Goal: Task Accomplishment & Management: Manage account settings

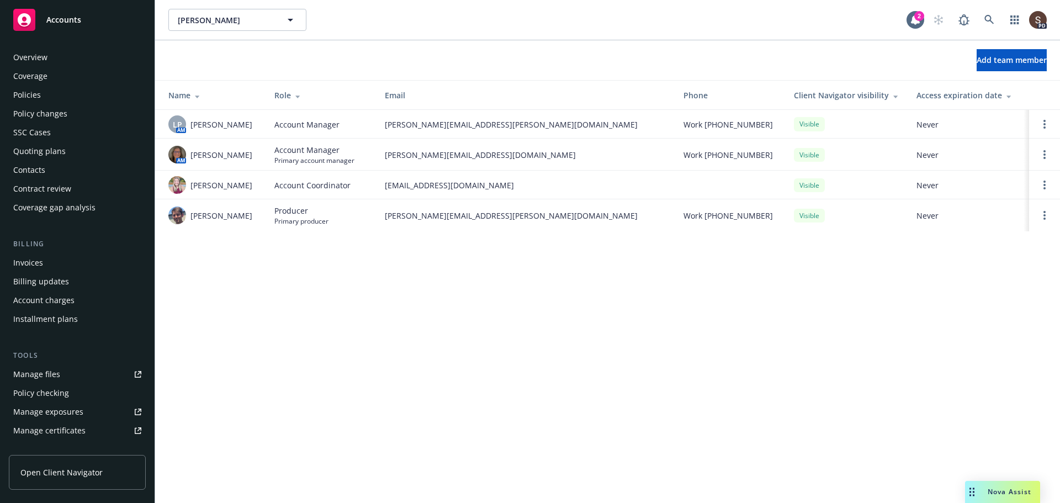
click at [36, 98] on div "Policies" at bounding box center [27, 95] width 28 height 18
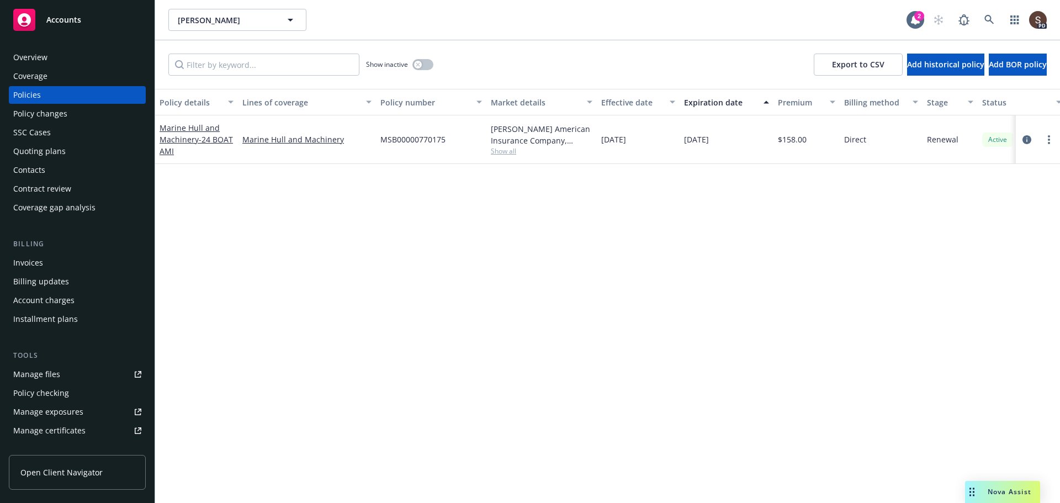
click at [296, 101] on div "Lines of coverage" at bounding box center [300, 103] width 117 height 12
click at [297, 140] on link "Marine Hull and Machinery" at bounding box center [306, 140] width 129 height 12
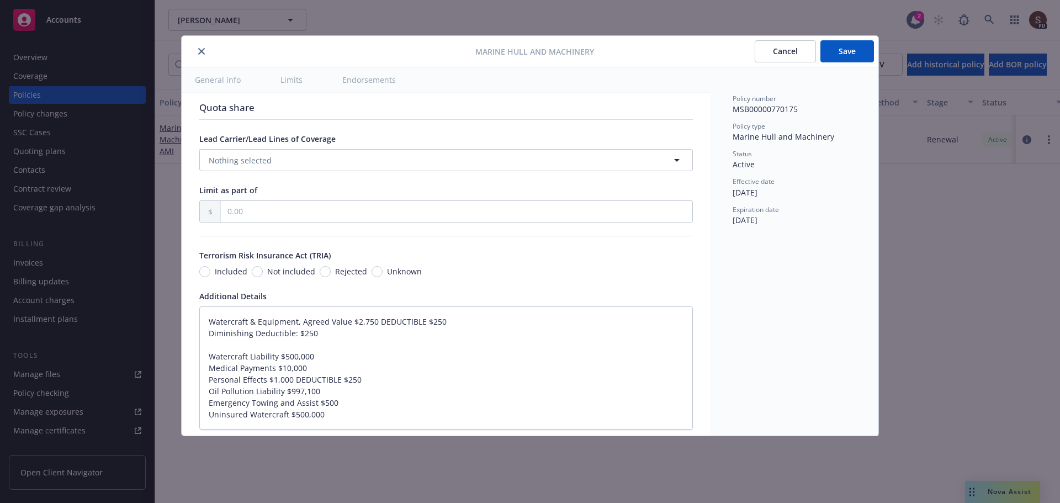
scroll to position [325, 0]
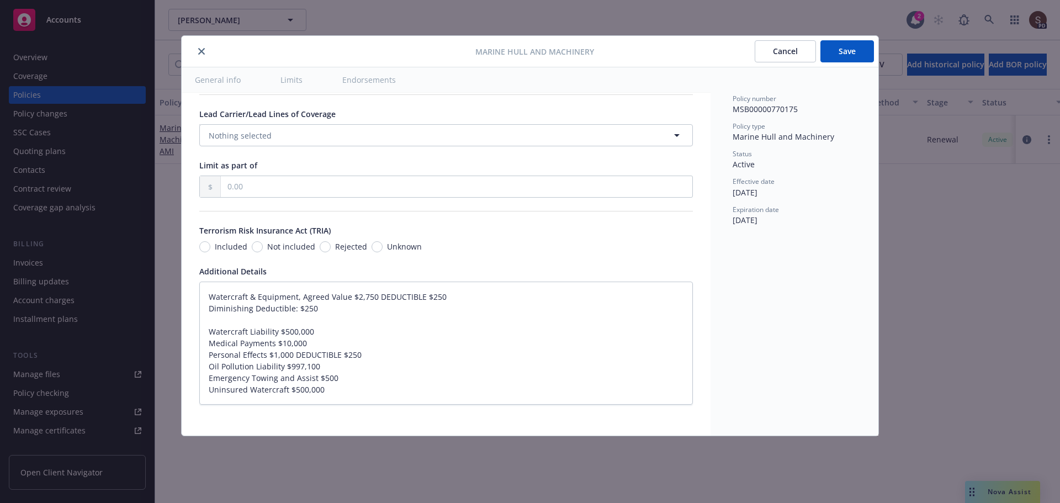
type textarea "x"
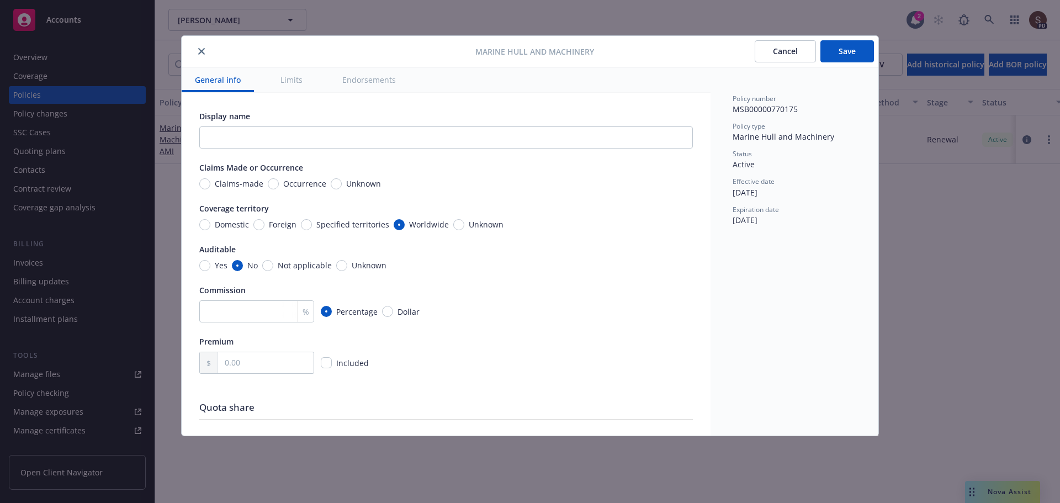
click at [199, 47] on button "close" at bounding box center [201, 51] width 13 height 13
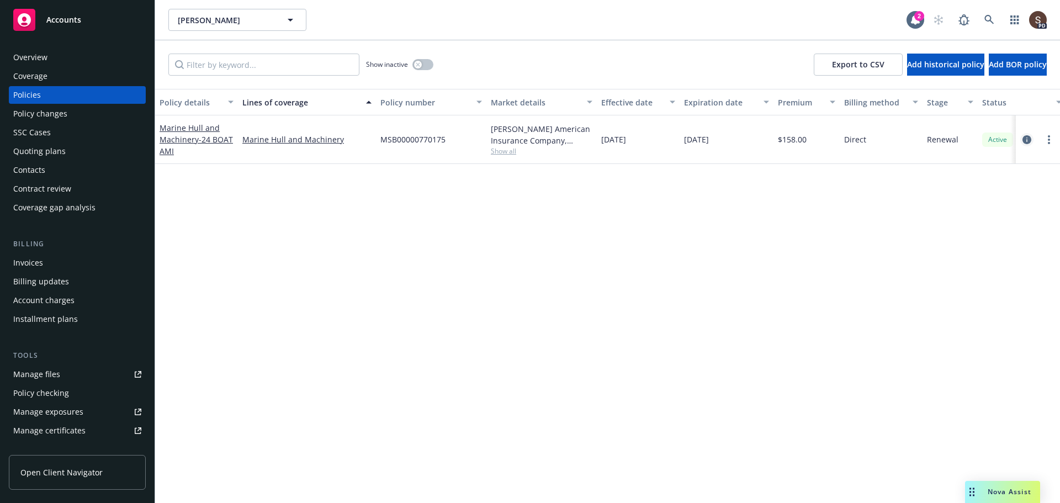
click at [1026, 135] on icon "circleInformation" at bounding box center [1026, 139] width 9 height 9
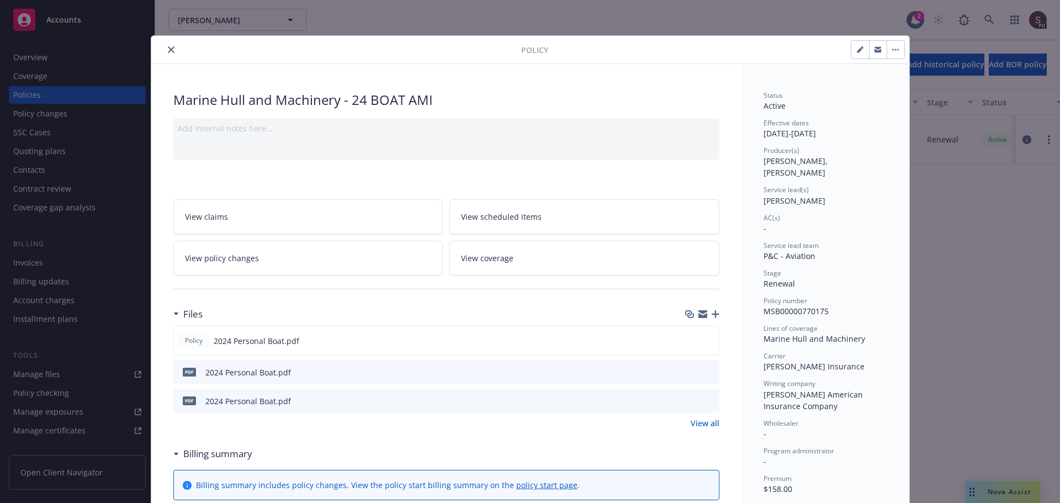
click at [852, 49] on button "button" at bounding box center [860, 50] width 18 height 18
select select "RENEWAL"
select select "12"
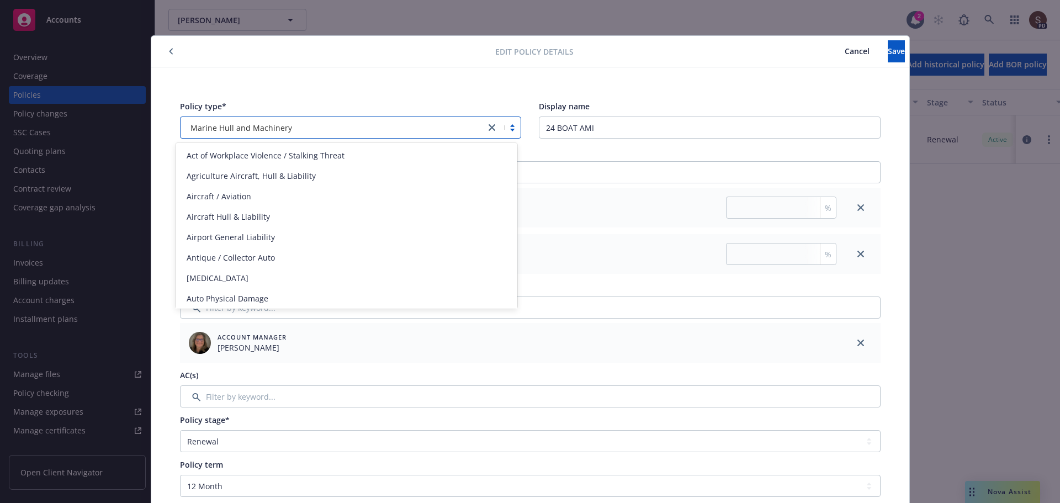
click at [508, 127] on div at bounding box center [502, 127] width 35 height 13
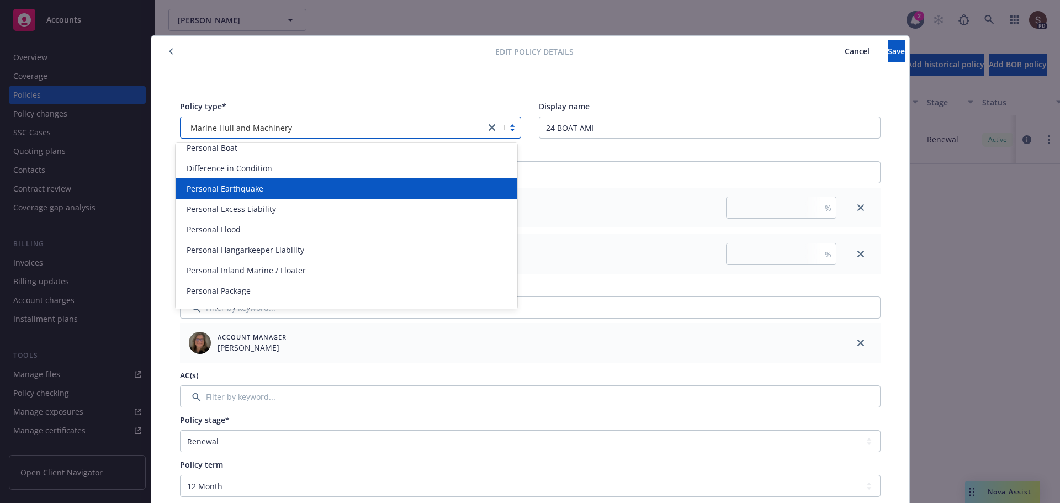
scroll to position [2098, 0]
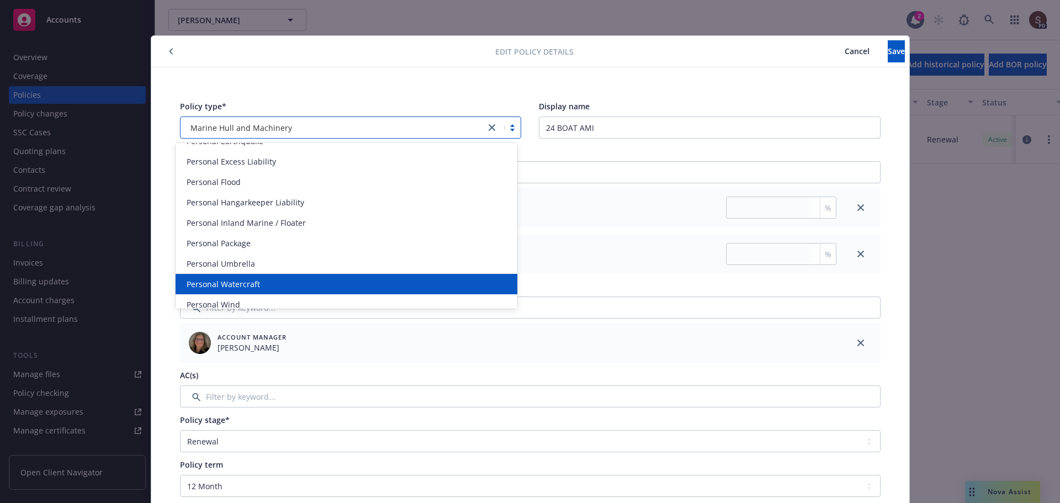
click at [375, 281] on div "Personal Watercraft" at bounding box center [346, 284] width 328 height 12
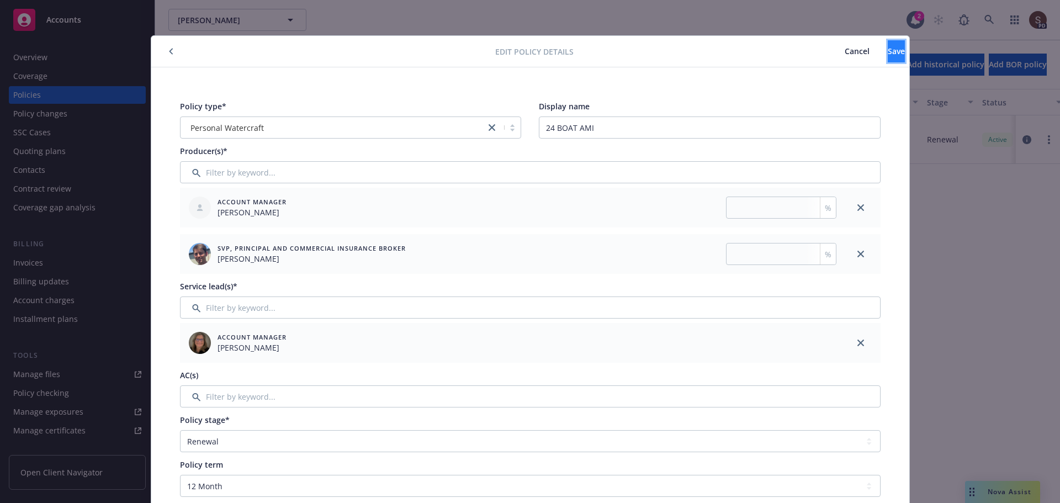
click at [888, 52] on span "Save" at bounding box center [896, 51] width 17 height 10
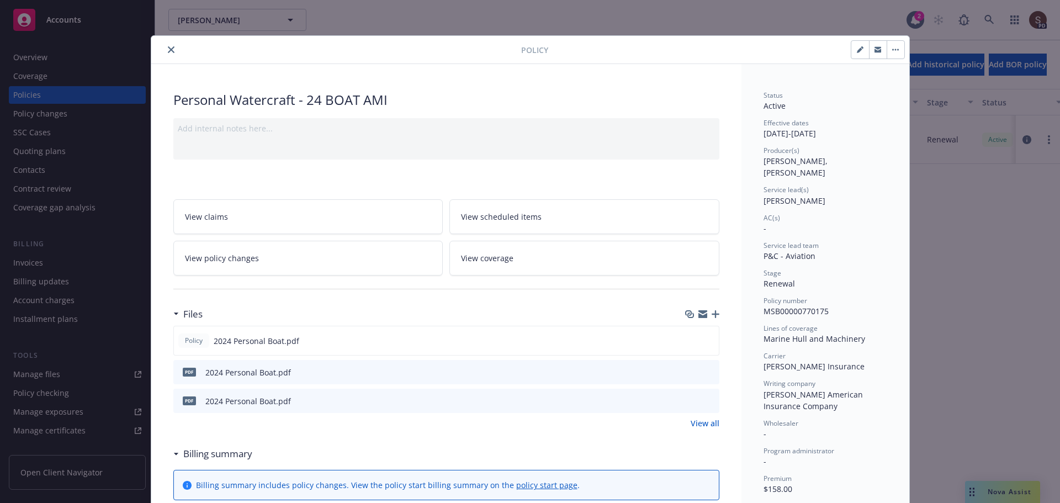
click at [171, 50] on button "close" at bounding box center [171, 49] width 13 height 13
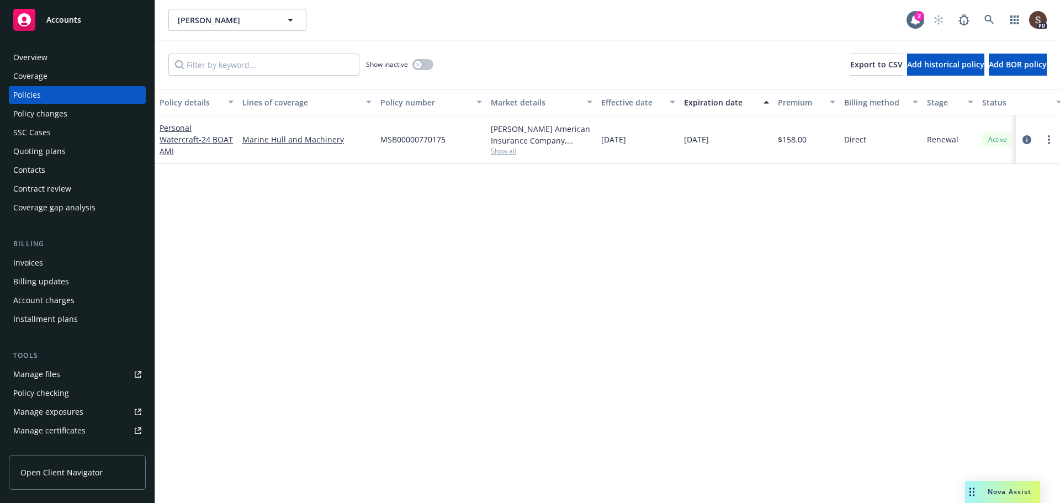
drag, startPoint x: 1030, startPoint y: 130, endPoint x: 1018, endPoint y: 140, distance: 15.7
click at [1029, 131] on div at bounding box center [1038, 139] width 44 height 49
click at [1026, 138] on icon "circleInformation" at bounding box center [1026, 139] width 9 height 9
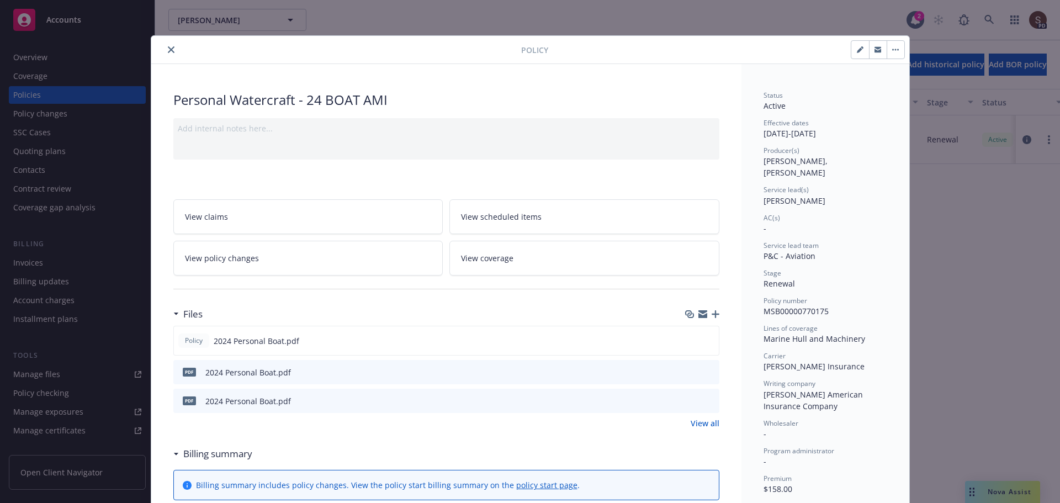
click at [851, 49] on button "button" at bounding box center [860, 50] width 18 height 18
select select "RENEWAL"
select select "12"
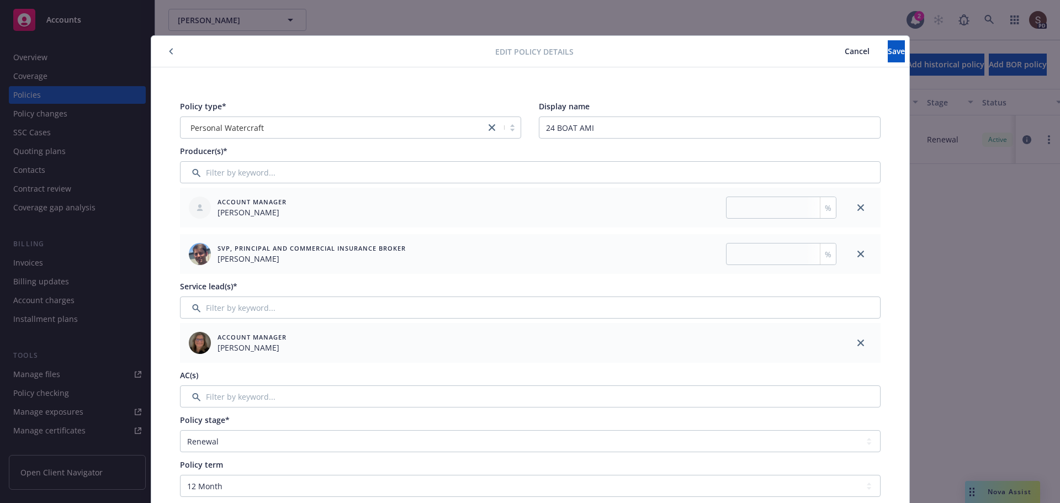
click at [417, 83] on div "Policy type* Personal Watercraft Display name 24 BOAT AMI Producer(s)* Account …" at bounding box center [530, 490] width 758 height 847
click at [165, 50] on button "button" at bounding box center [171, 51] width 13 height 13
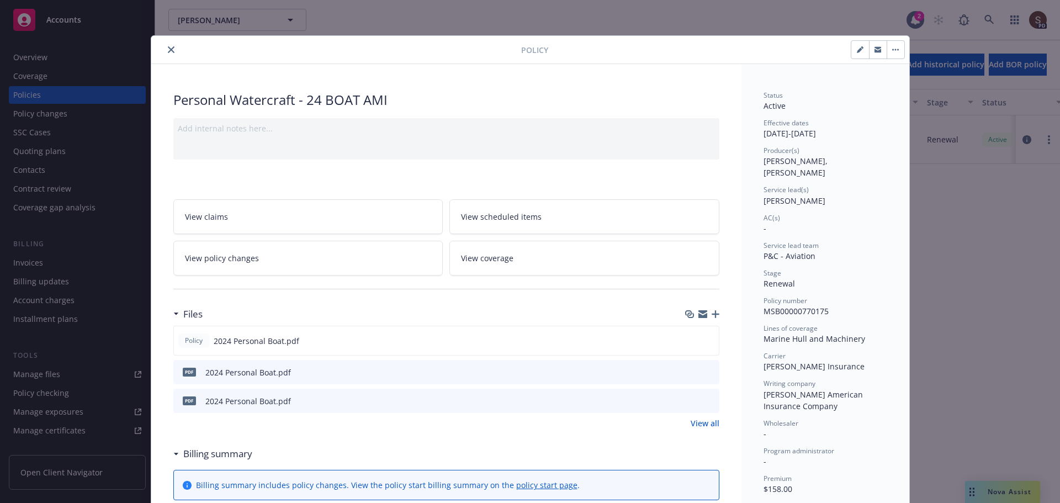
click at [168, 51] on icon "close" at bounding box center [171, 49] width 7 height 7
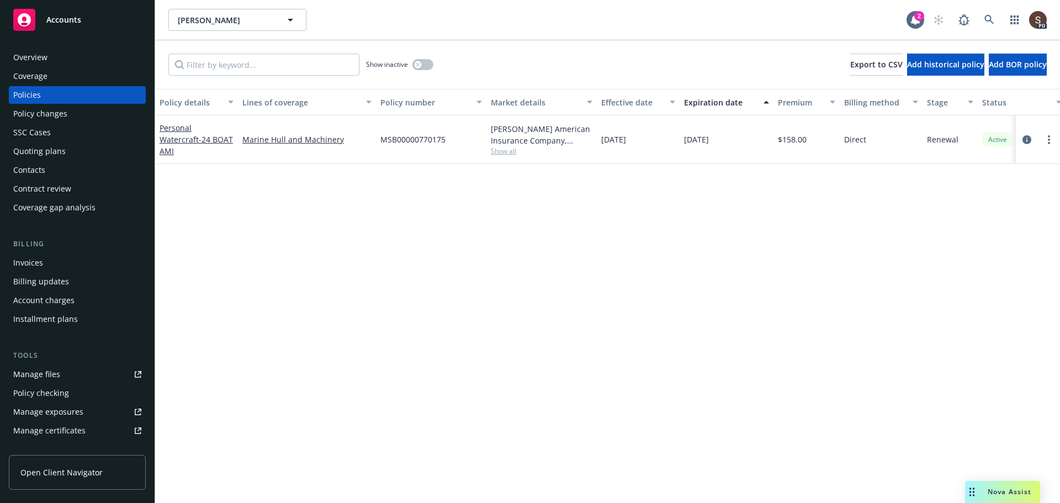
click at [41, 93] on div "Policies" at bounding box center [77, 95] width 128 height 18
click at [1047, 137] on link "more" at bounding box center [1048, 139] width 13 height 13
click at [773, 208] on div "Policy details Lines of coverage Policy number Market details Effective date Ex…" at bounding box center [607, 296] width 905 height 414
click at [1049, 136] on circle "more" at bounding box center [1049, 136] width 2 height 2
click at [977, 157] on link "Manage lines of coverage" at bounding box center [990, 162] width 130 height 22
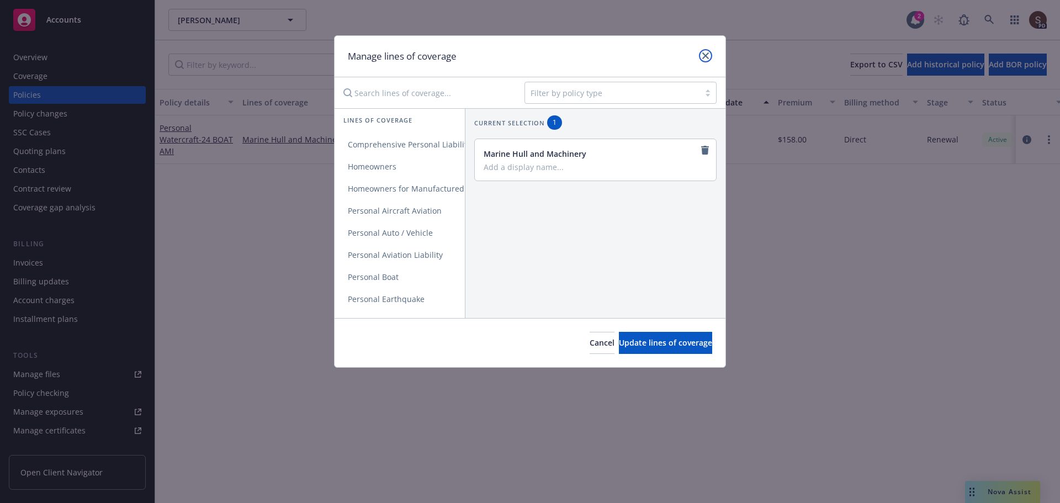
drag, startPoint x: 707, startPoint y: 54, endPoint x: 667, endPoint y: 75, distance: 44.9
click at [707, 54] on icon "close" at bounding box center [705, 55] width 7 height 7
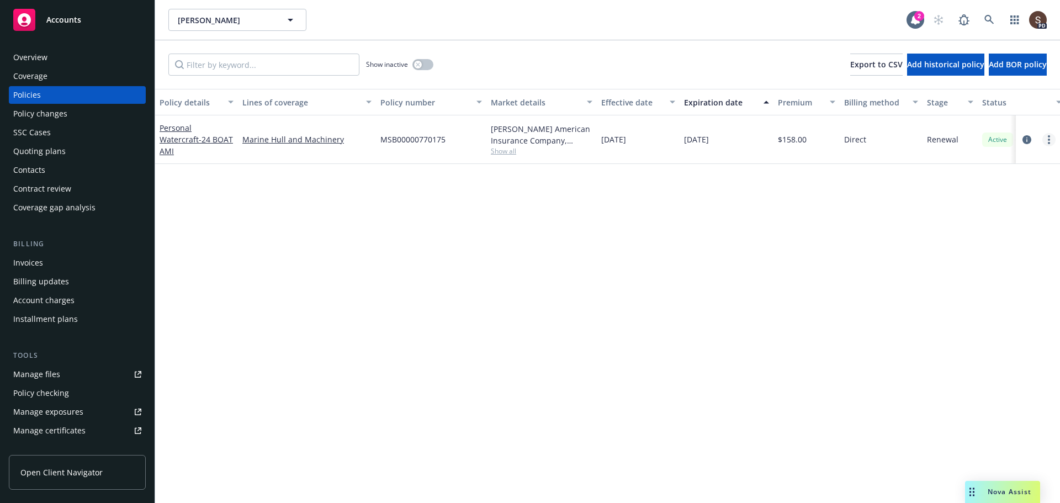
click at [1047, 137] on link "more" at bounding box center [1048, 139] width 13 height 13
click at [971, 163] on link "Manage lines of coverage" at bounding box center [990, 162] width 130 height 22
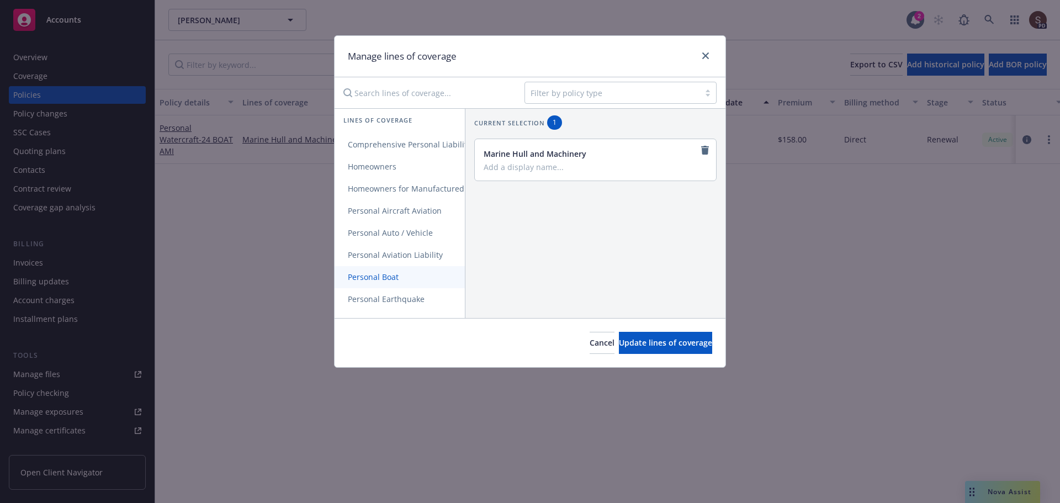
click at [372, 274] on span "Personal Boat" at bounding box center [373, 277] width 77 height 10
click at [372, 270] on link "Personal Boat" at bounding box center [418, 277] width 167 height 22
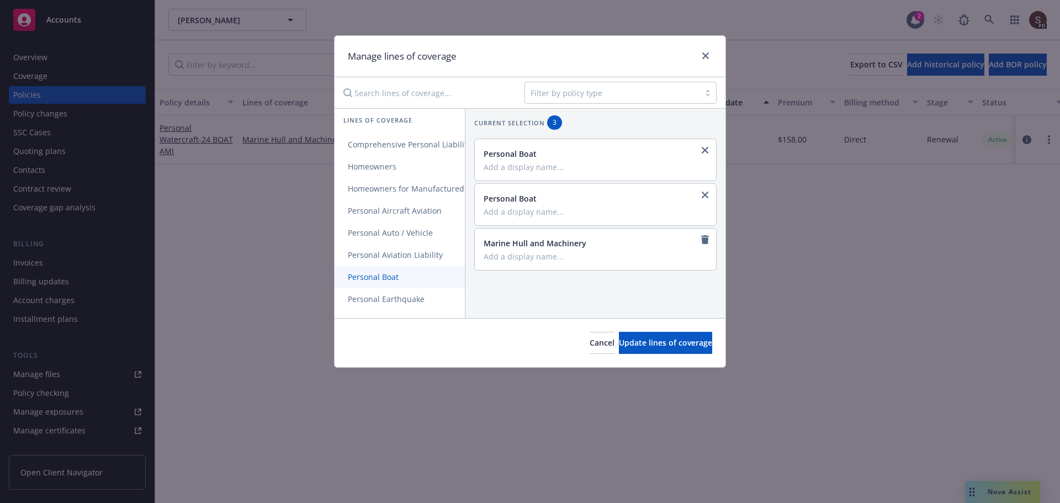
click at [372, 270] on link "Personal Boat" at bounding box center [418, 277] width 167 height 22
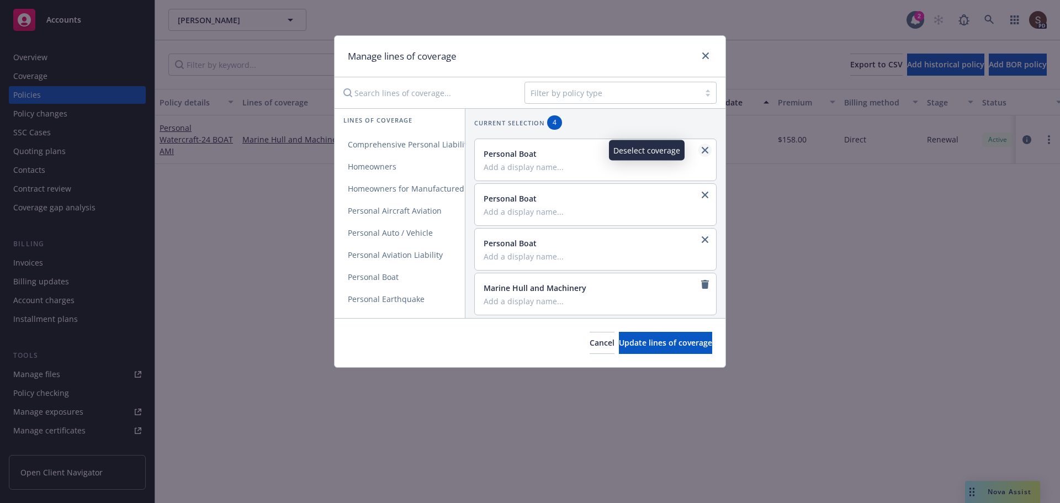
click at [702, 150] on icon "close" at bounding box center [705, 150] width 7 height 7
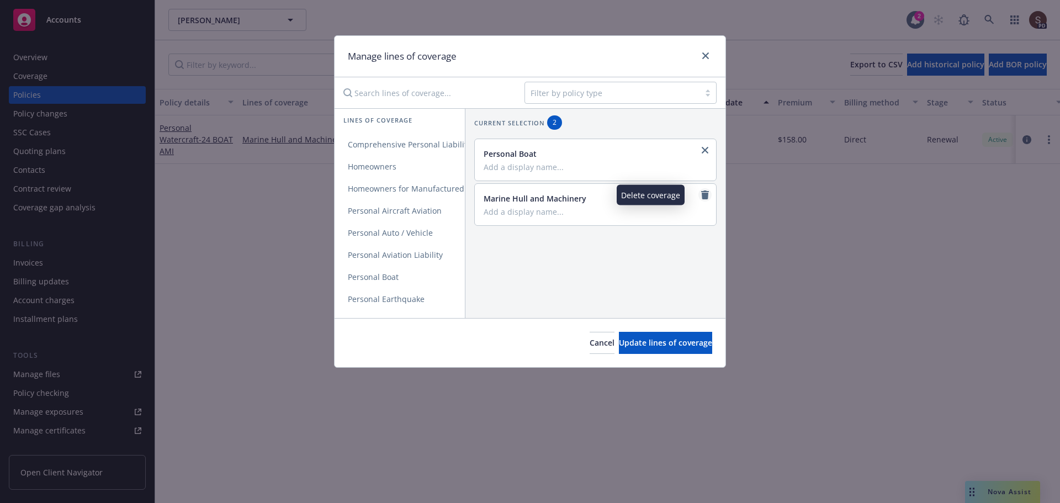
click at [701, 195] on icon "remove" at bounding box center [705, 194] width 8 height 9
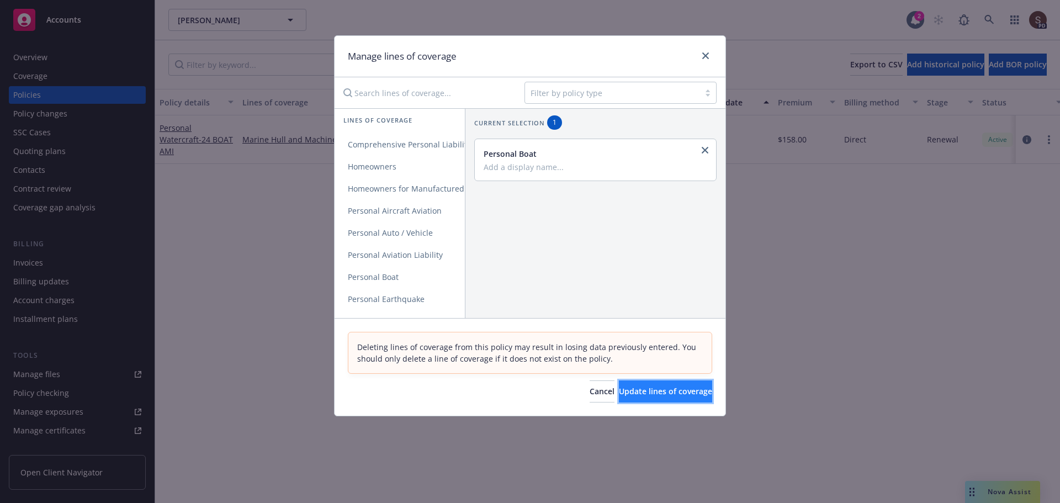
click at [637, 391] on span "Update lines of coverage" at bounding box center [665, 391] width 93 height 10
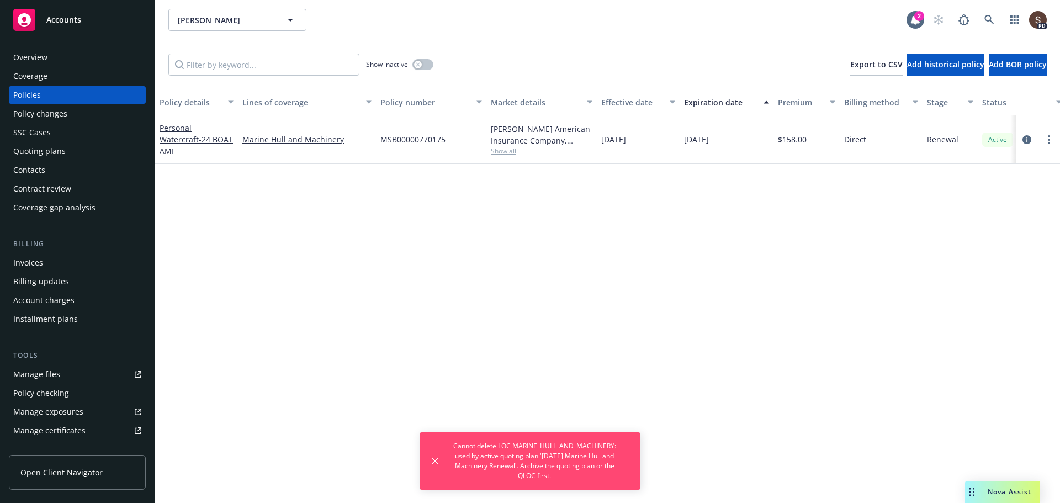
click at [632, 326] on div "Policy details Lines of coverage Policy number Market details Effective date Ex…" at bounding box center [607, 296] width 905 height 414
click at [305, 239] on div "Policy details Lines of coverage Policy number Market details Effective date Ex…" at bounding box center [607, 296] width 905 height 414
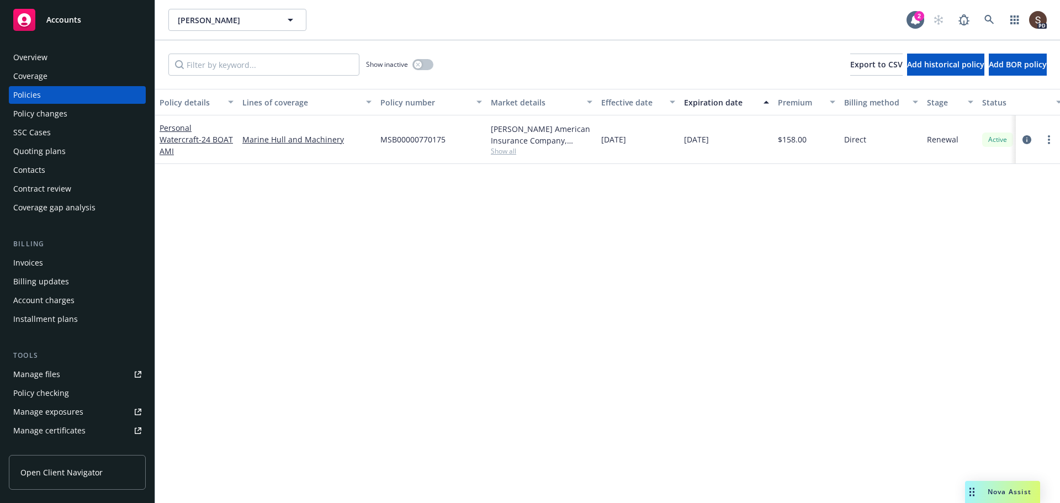
click at [486, 224] on div "Policy details Lines of coverage Policy number Market details Effective date Ex…" at bounding box center [607, 296] width 905 height 414
